Goal: Find specific page/section: Find specific page/section

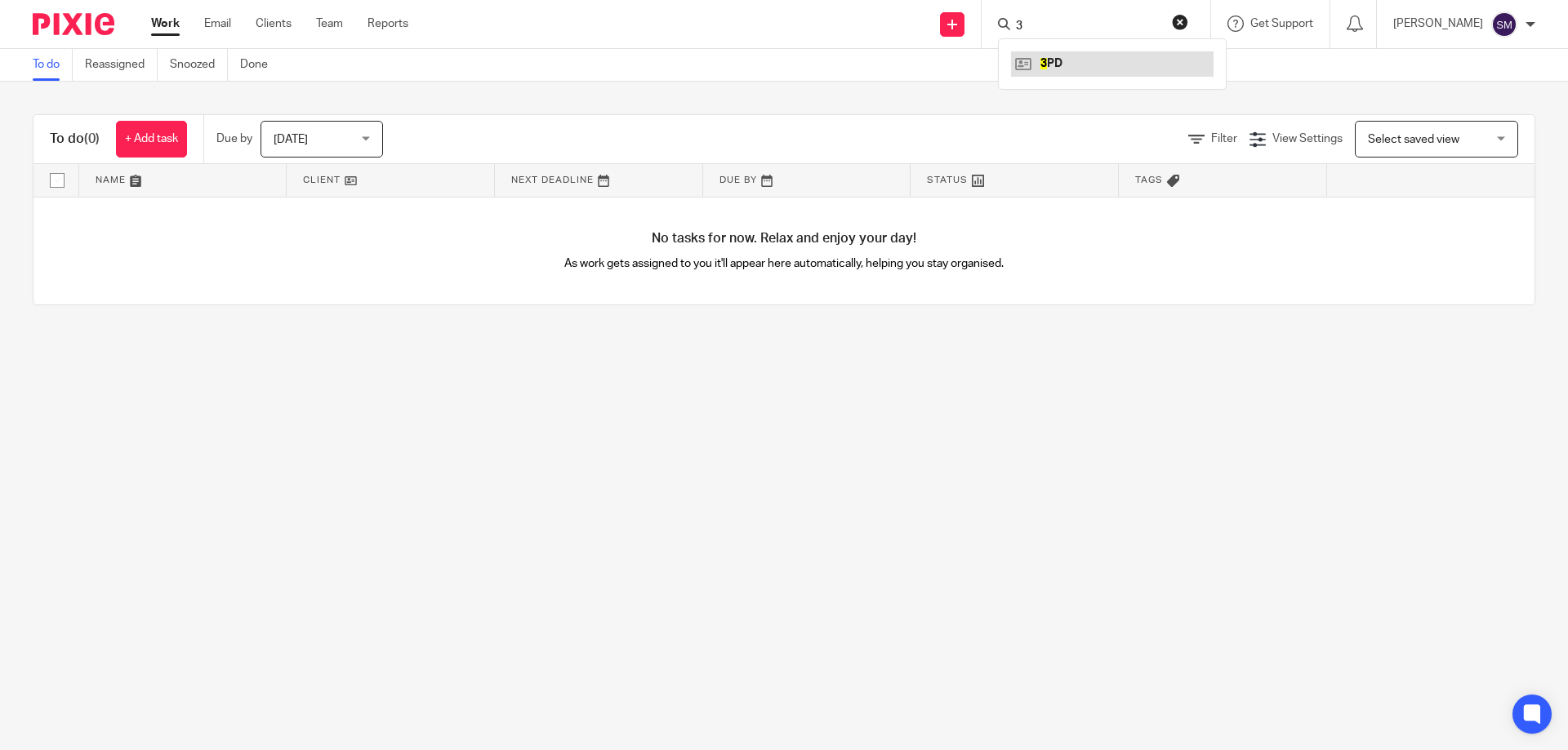
type input "3"
click at [1076, 65] on link at bounding box center [1112, 63] width 203 height 24
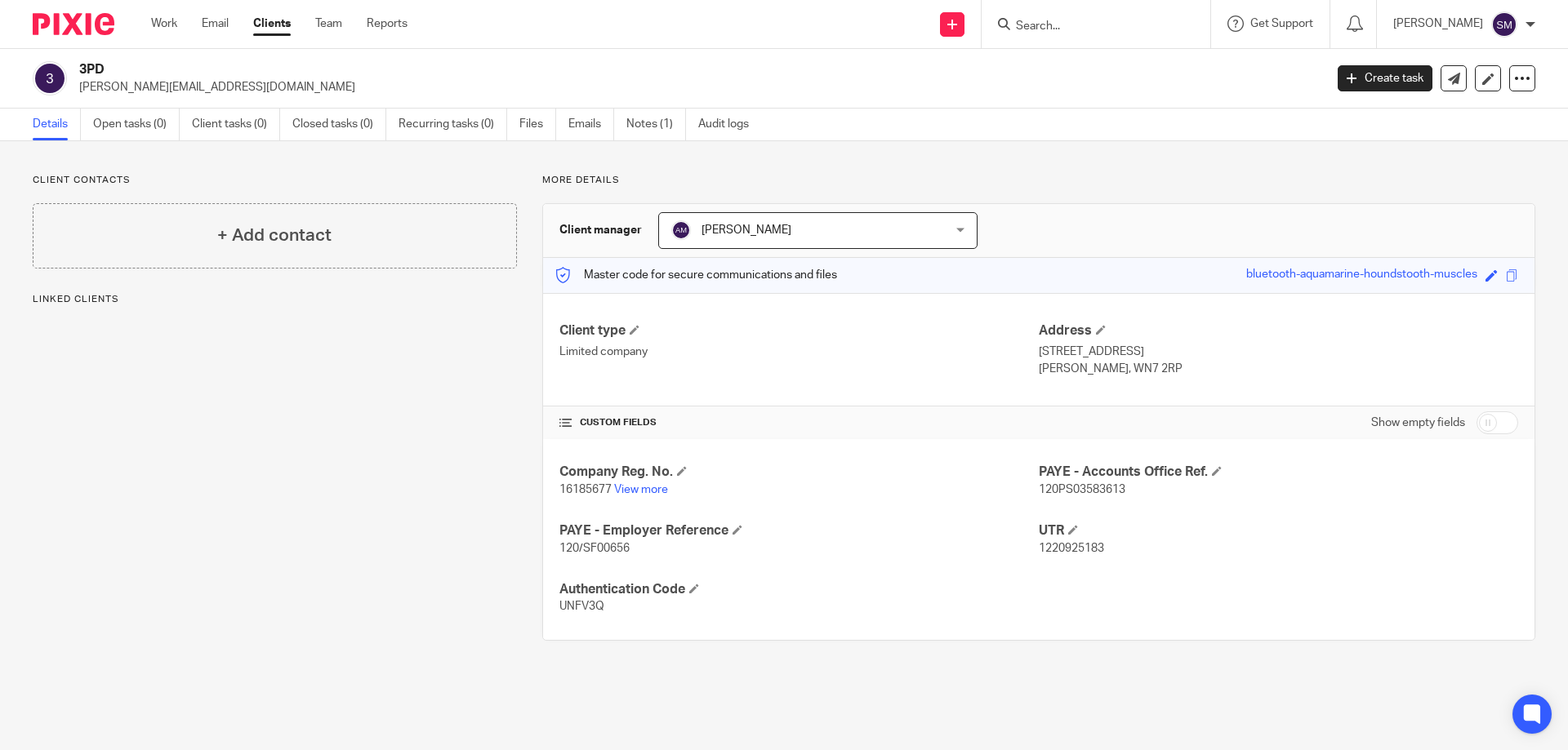
click at [575, 487] on span "16185677" at bounding box center [585, 490] width 52 height 12
copy p "16185677"
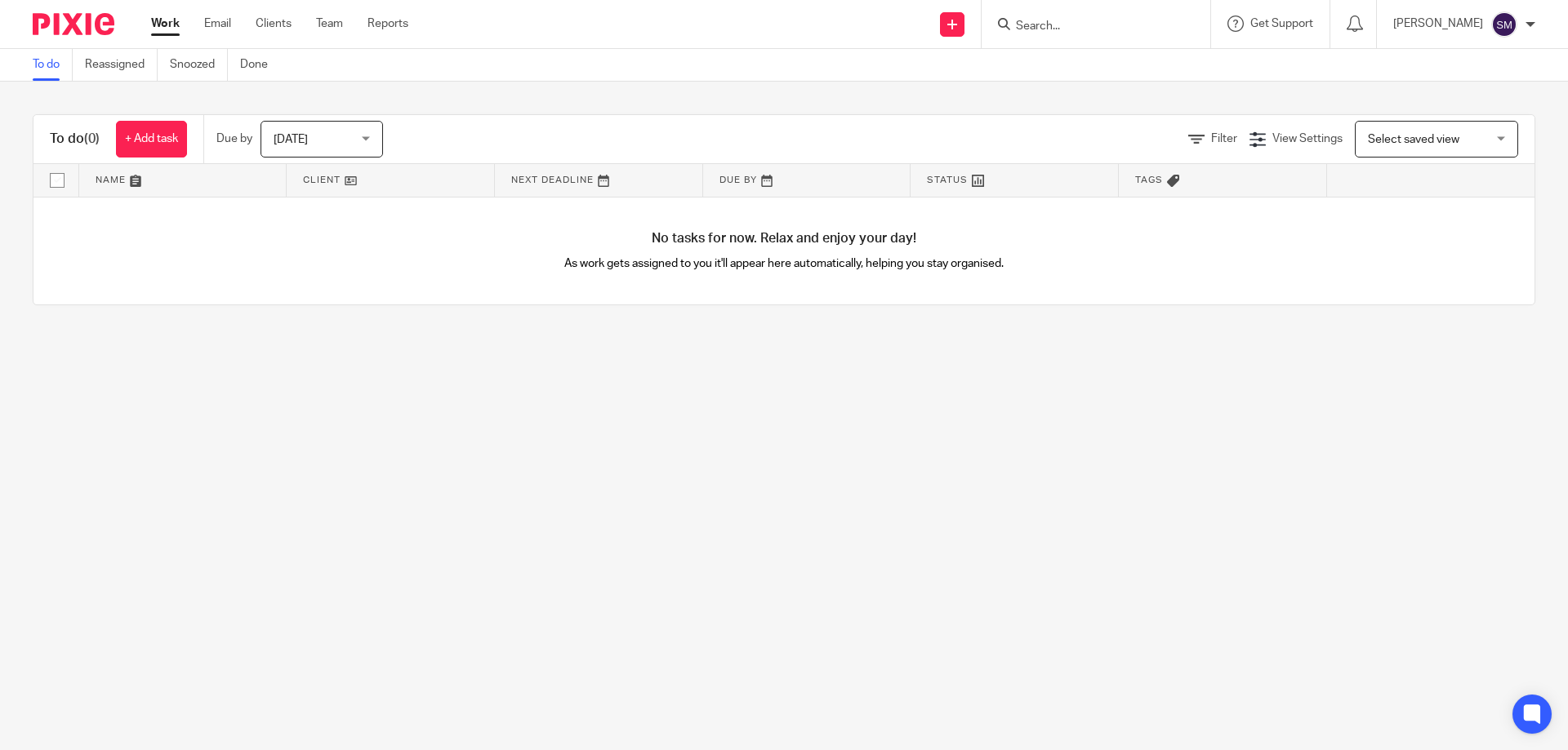
click at [1068, 22] on input "Search" at bounding box center [1087, 26] width 147 height 14
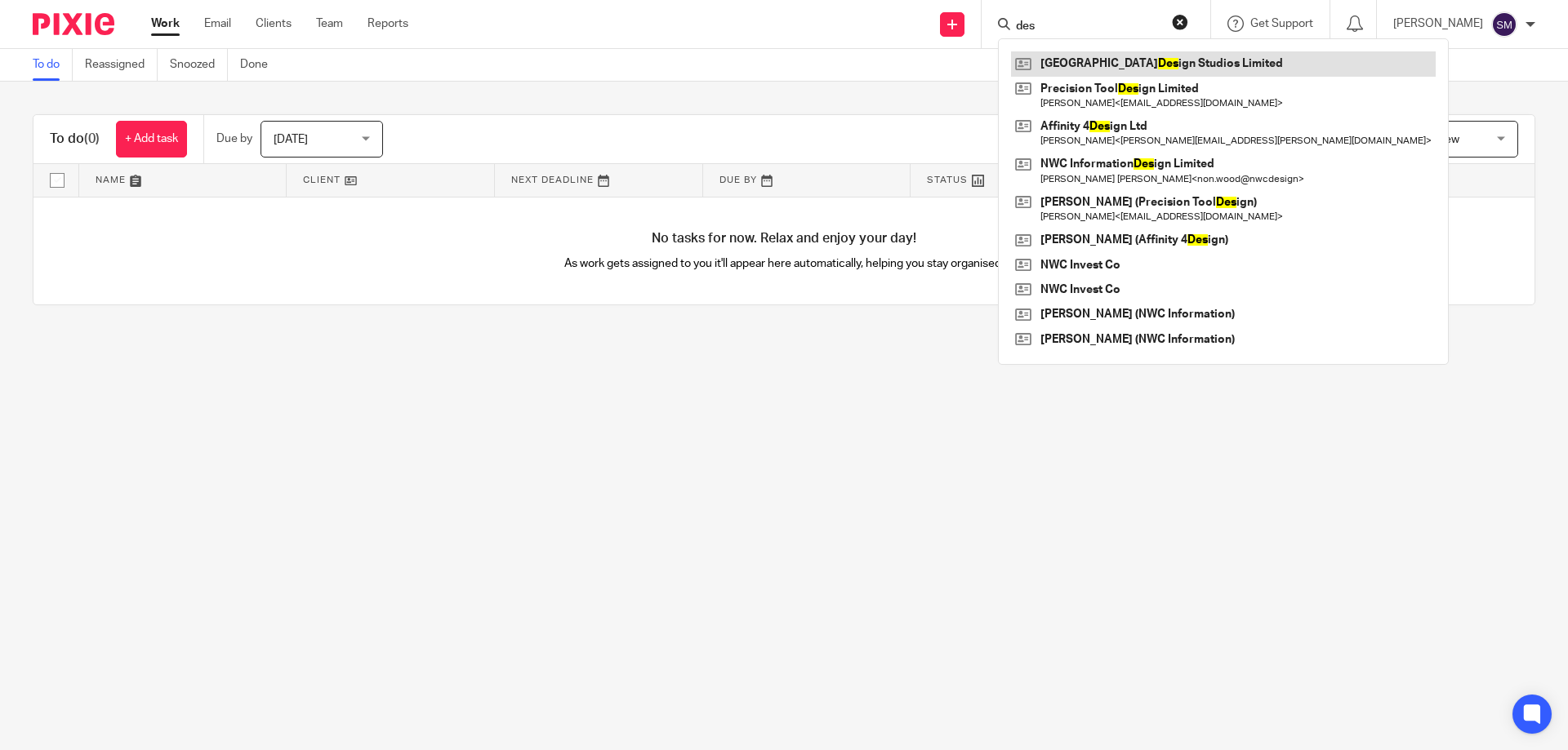
type input "des"
click at [1096, 67] on link at bounding box center [1223, 63] width 424 height 24
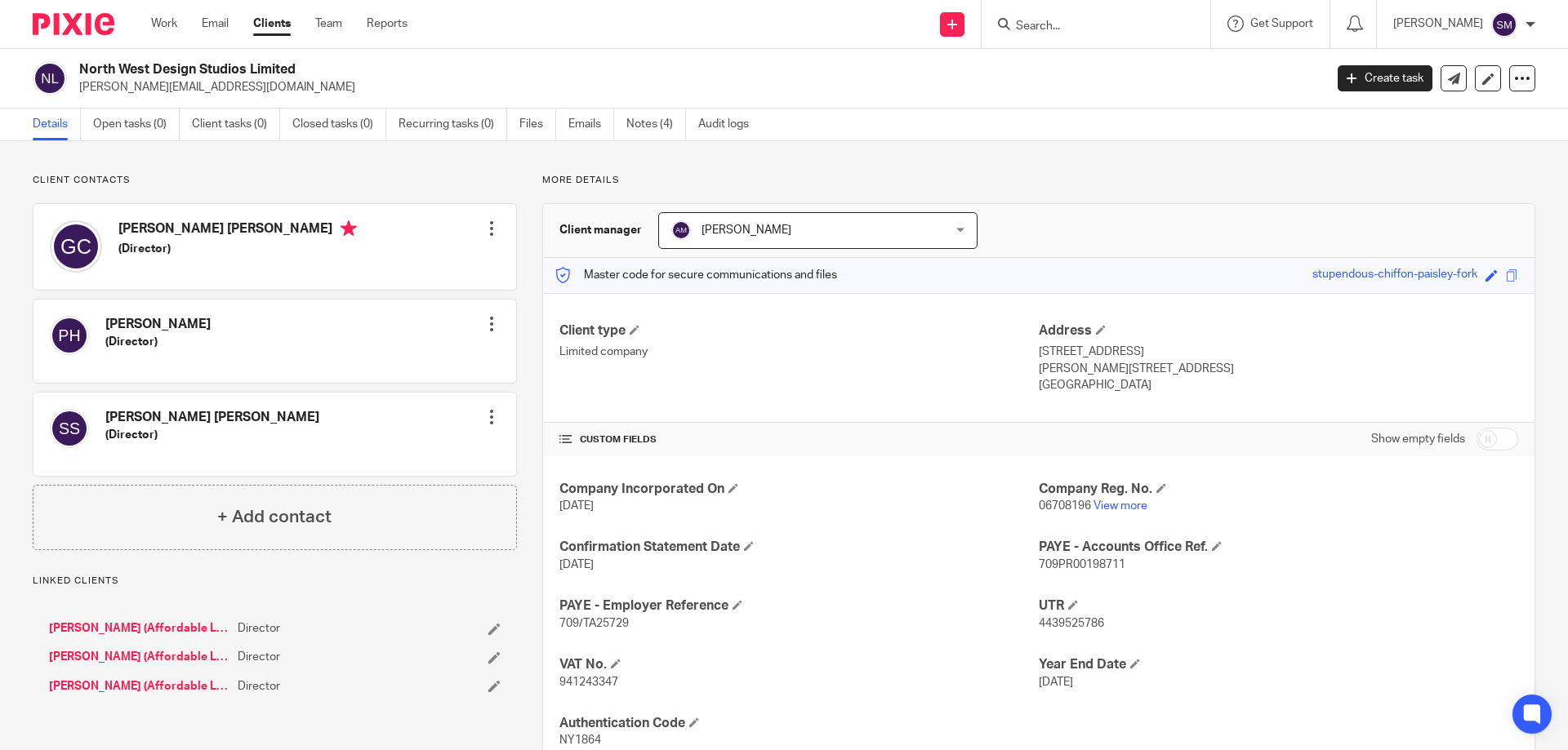
click at [1045, 503] on span "06708196" at bounding box center [1065, 507] width 52 height 12
copy p "06708196"
click at [1118, 30] on input "Search" at bounding box center [1087, 26] width 147 height 14
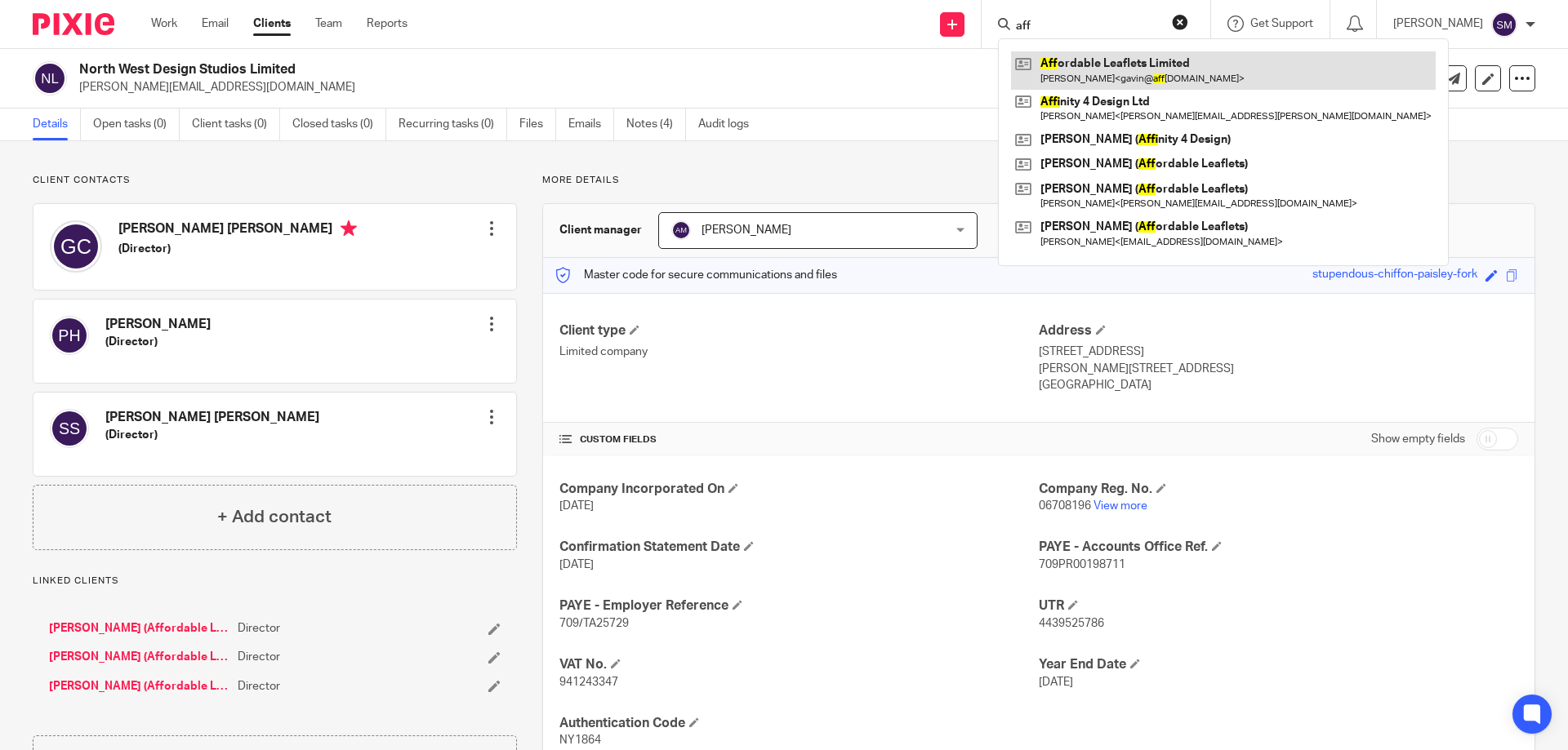
type input "aff"
click at [1113, 73] on link at bounding box center [1223, 70] width 424 height 38
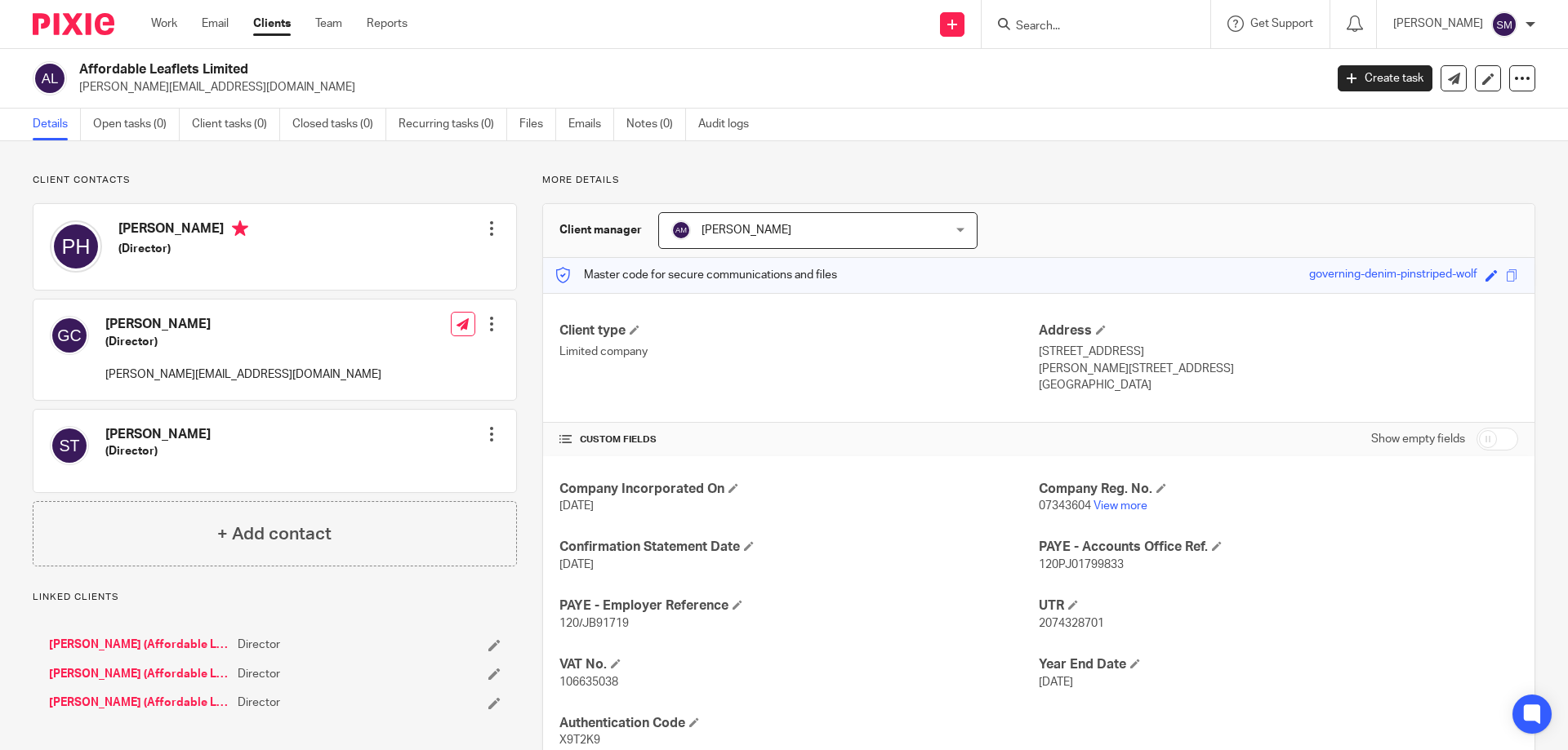
click at [1041, 506] on span "07343604" at bounding box center [1065, 507] width 52 height 12
copy p "07343604"
click at [1066, 15] on form at bounding box center [1101, 24] width 174 height 20
click at [1066, 27] on input "Search" at bounding box center [1087, 26] width 147 height 14
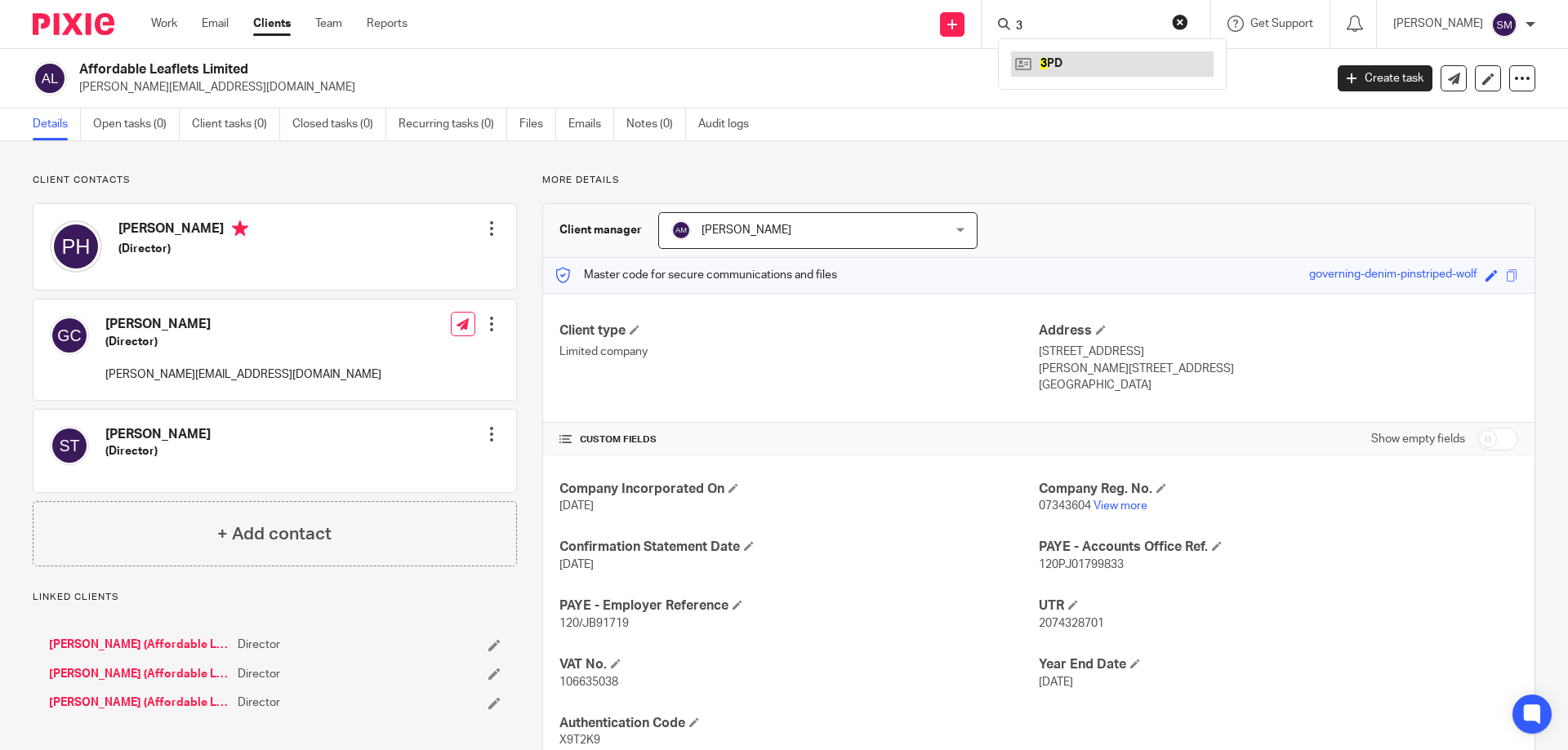
type input "3"
click at [1071, 62] on link at bounding box center [1112, 63] width 203 height 24
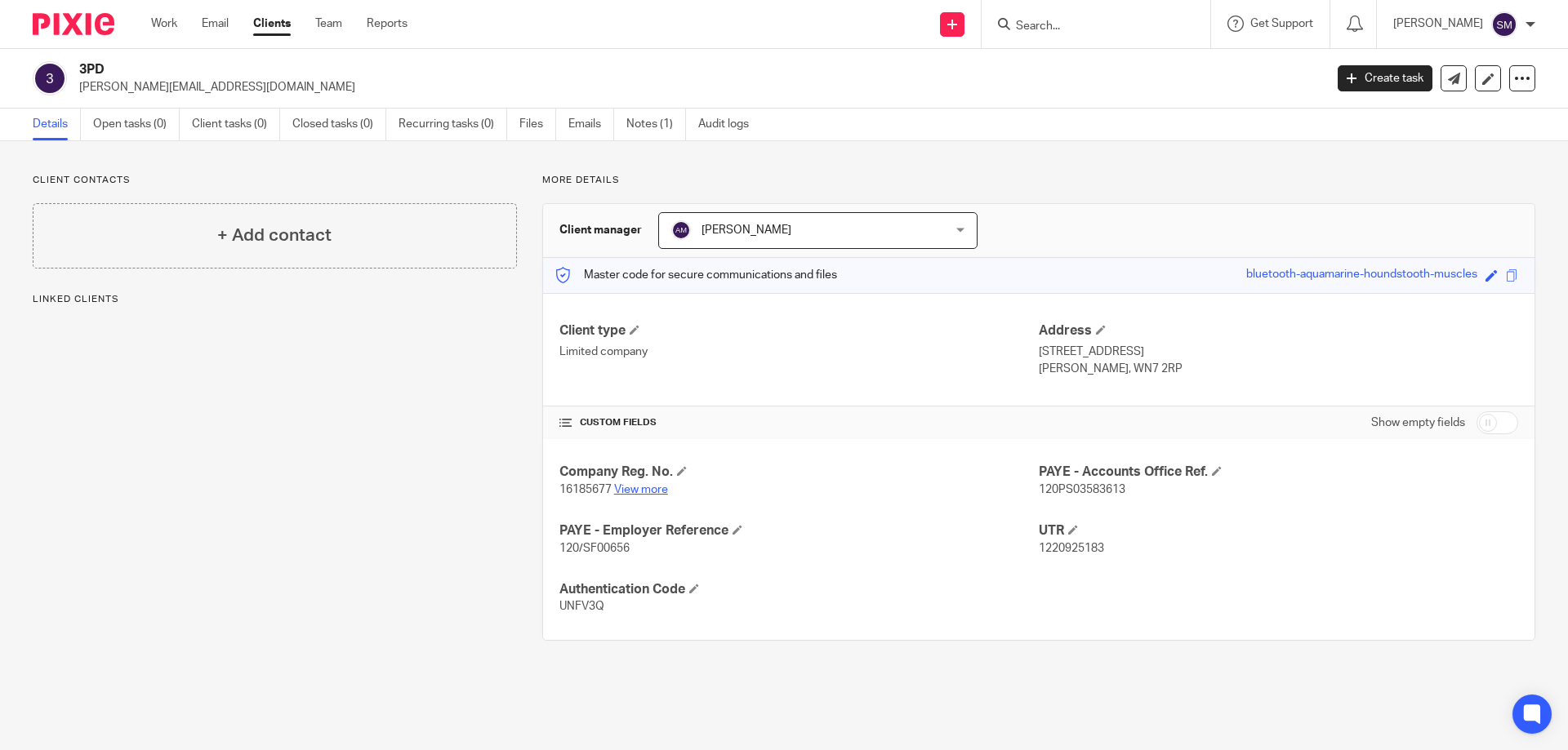
click at [653, 493] on link "View more" at bounding box center [640, 490] width 54 height 12
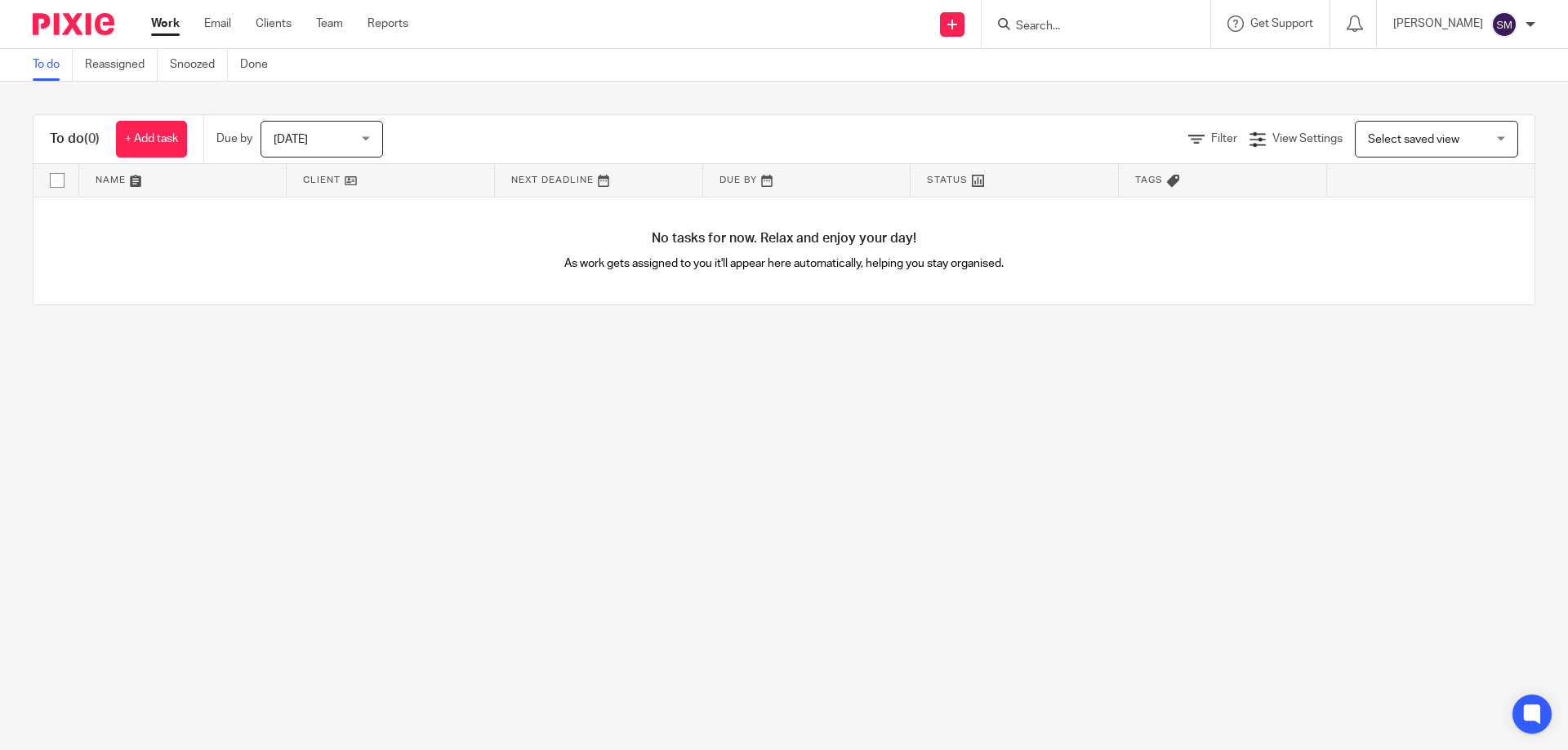
click at [1088, 34] on input "Search" at bounding box center [1087, 26] width 147 height 14
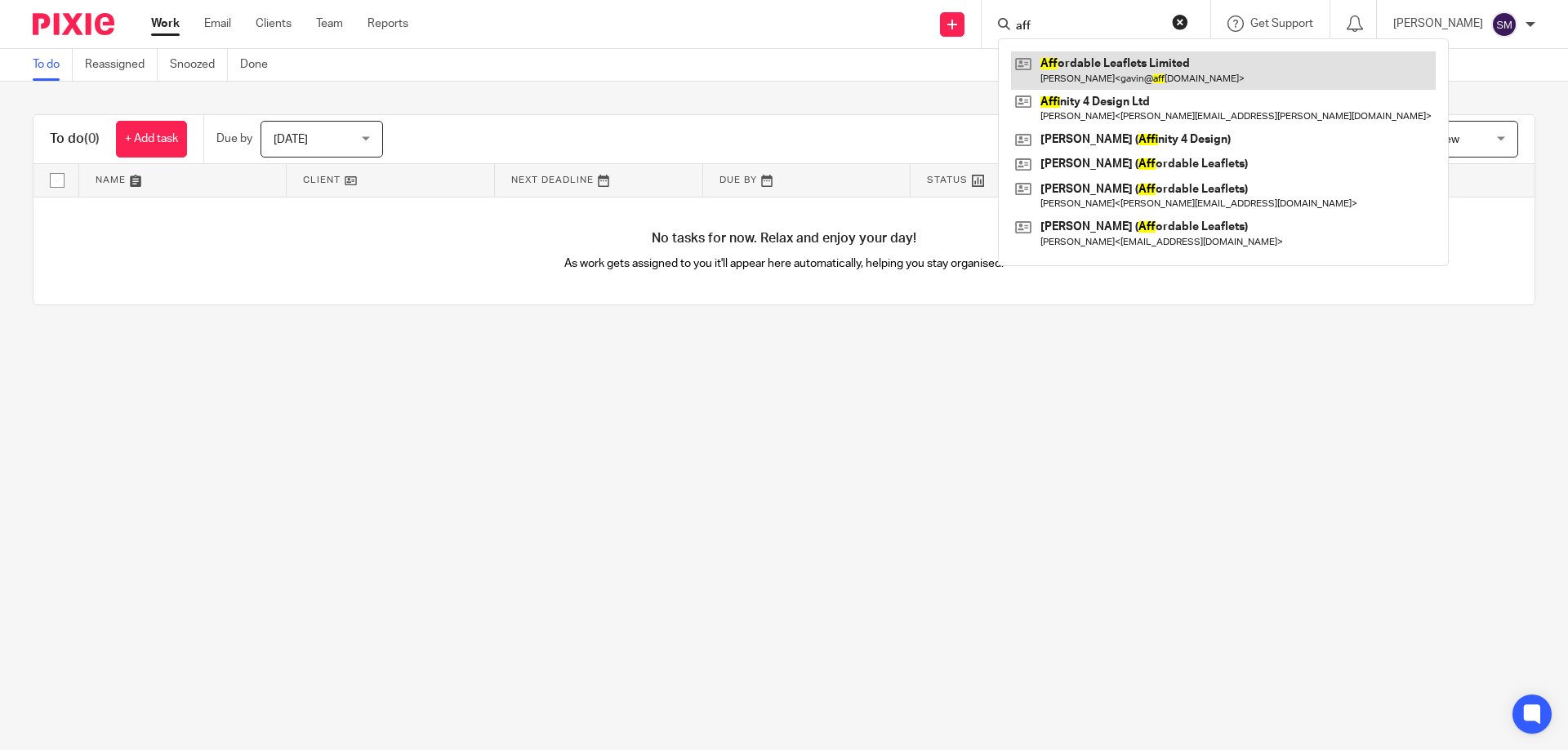
type input "aff"
click at [1084, 61] on link at bounding box center [1223, 70] width 424 height 38
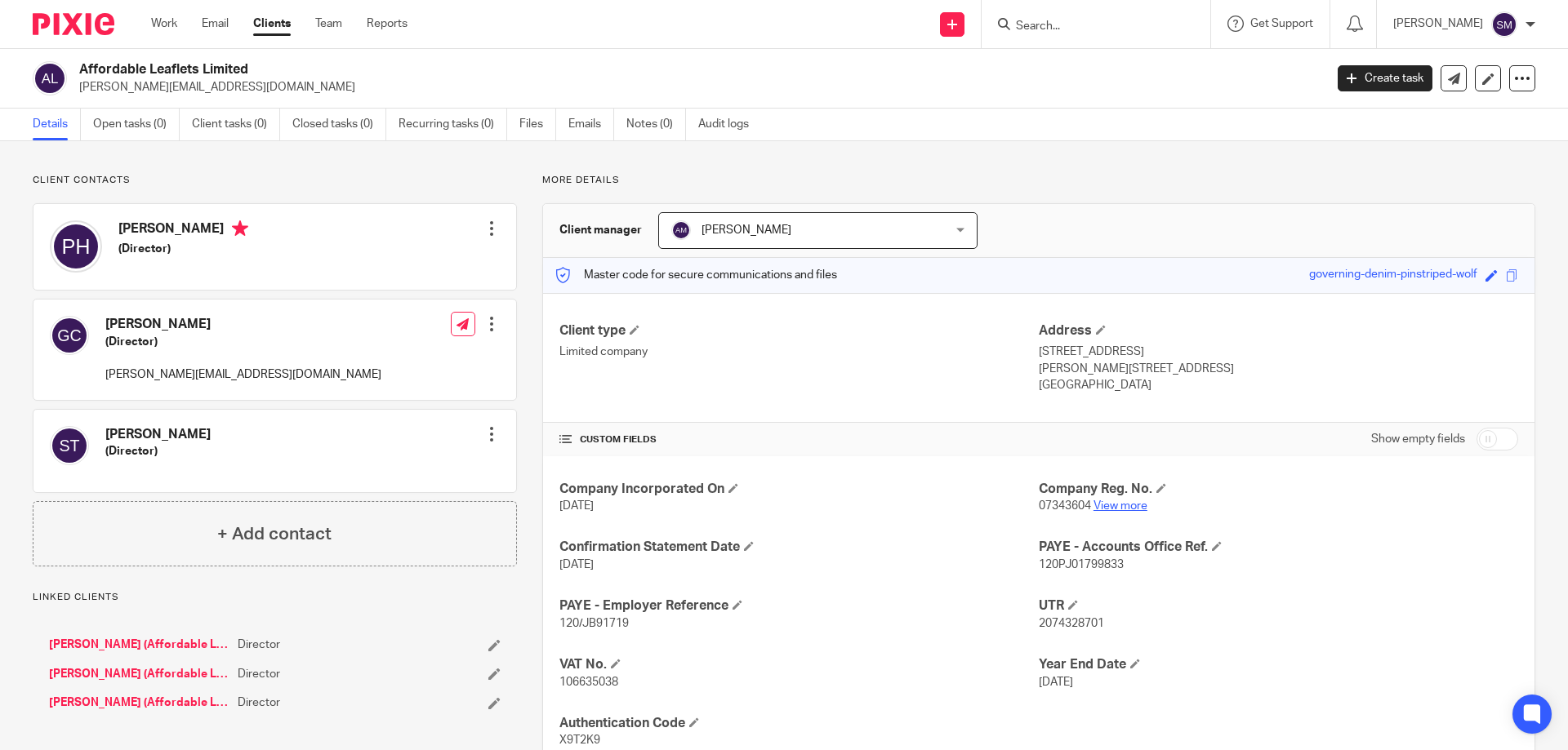
click at [1108, 501] on link "View more" at bounding box center [1120, 507] width 54 height 12
click at [1116, 27] on input "Search" at bounding box center [1087, 26] width 147 height 14
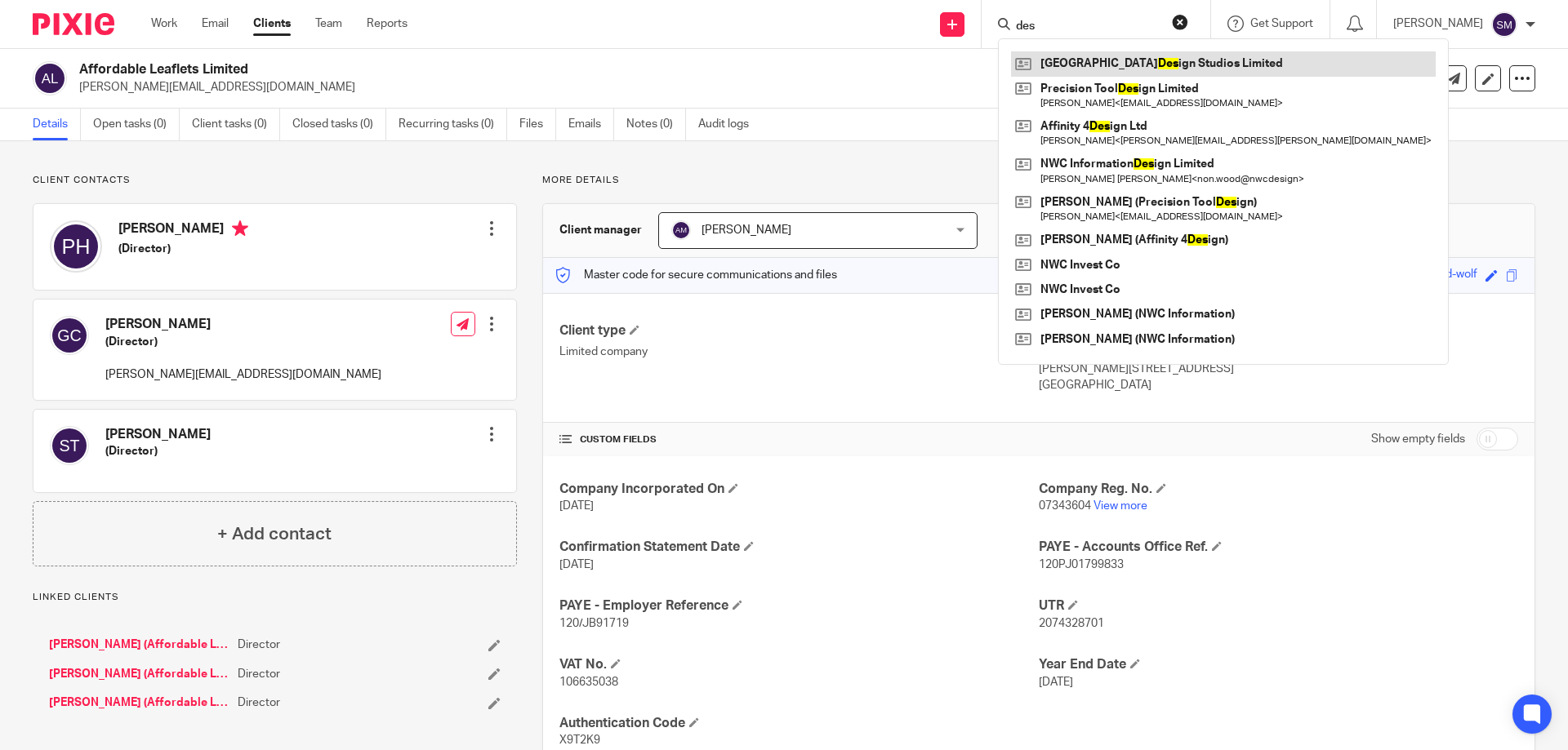
type input "des"
click at [1140, 57] on link at bounding box center [1223, 63] width 424 height 24
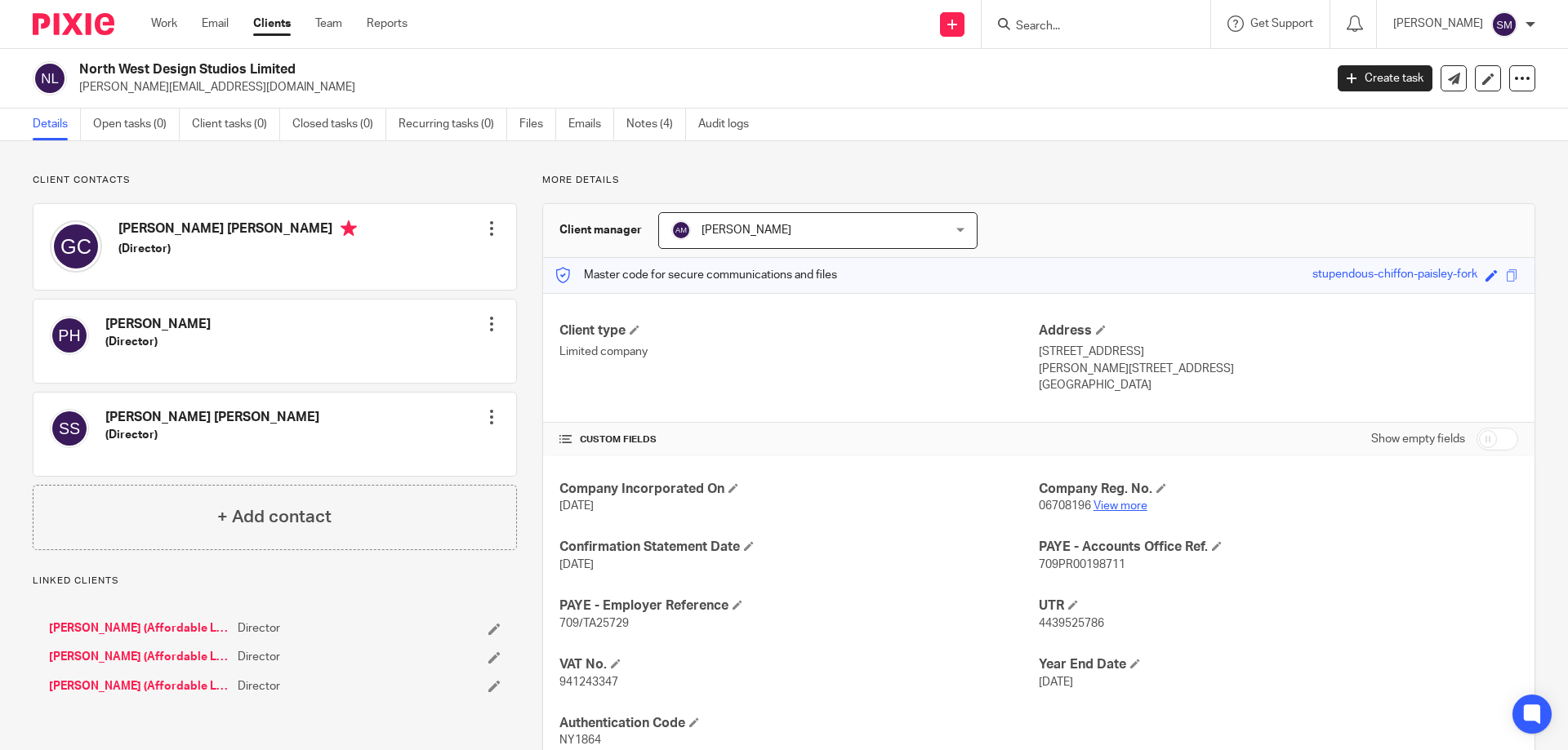
click at [1108, 509] on link "View more" at bounding box center [1120, 507] width 54 height 12
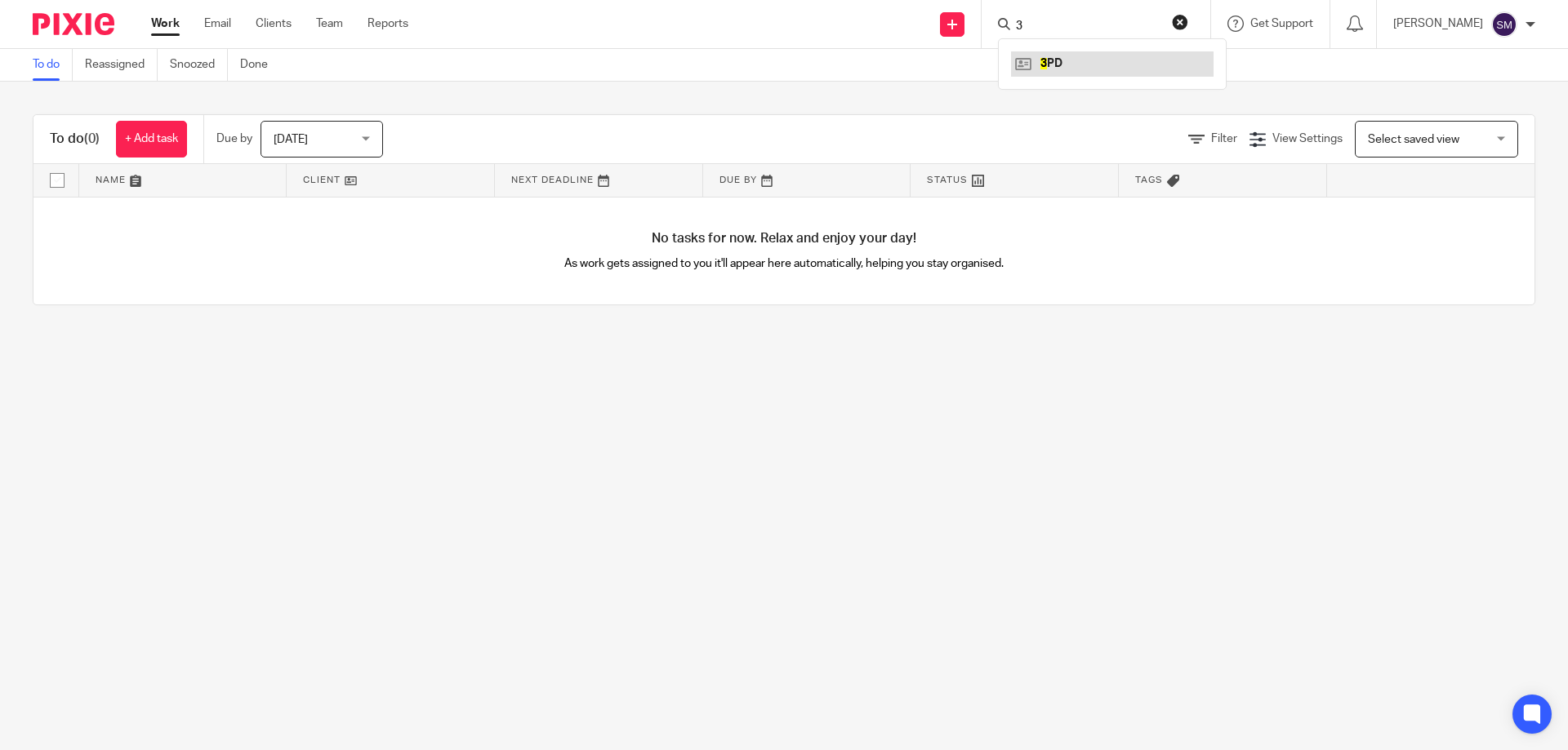
type input "3"
click at [1092, 60] on link at bounding box center [1112, 63] width 203 height 24
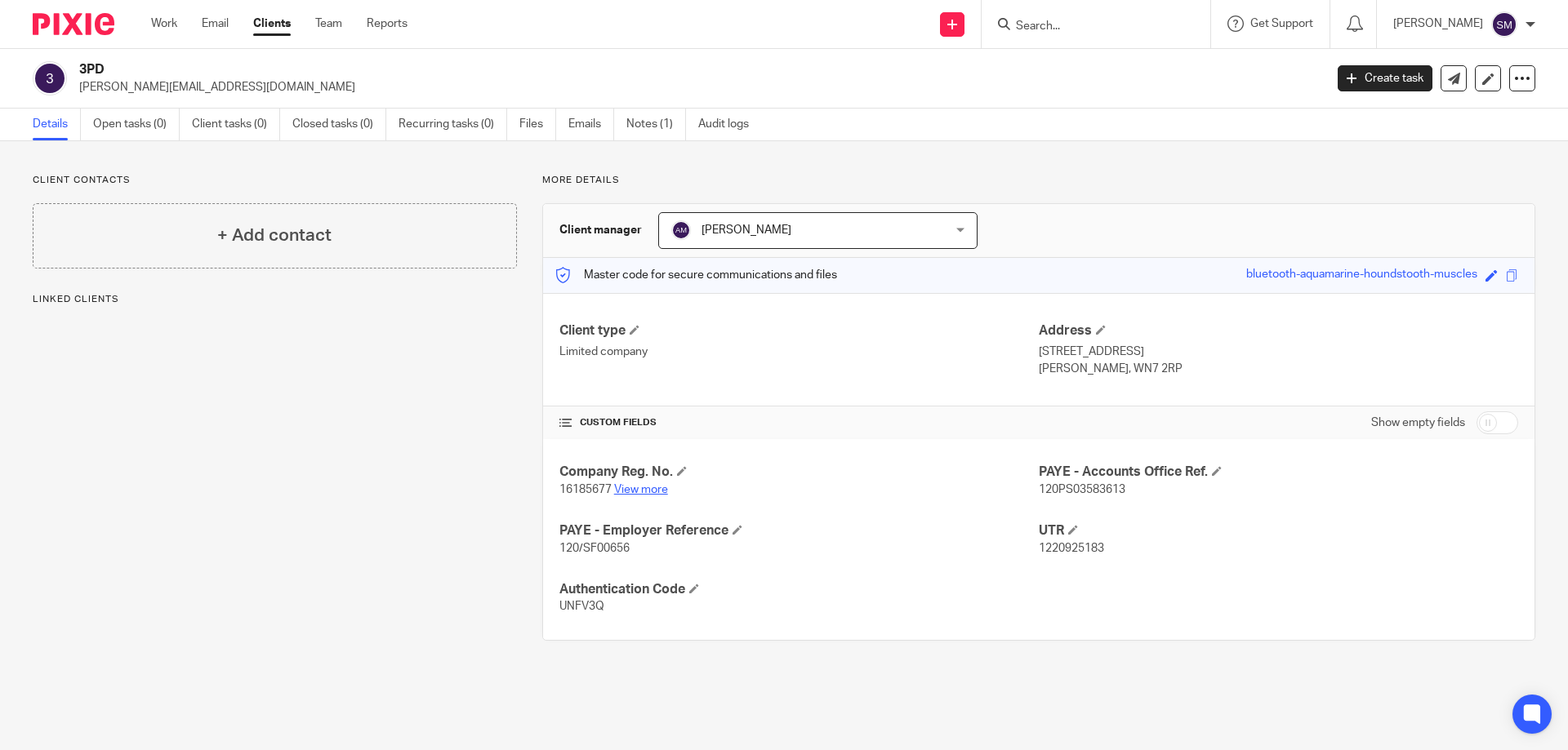
click at [630, 488] on link "View more" at bounding box center [640, 490] width 54 height 12
